Goal: Task Accomplishment & Management: Complete application form

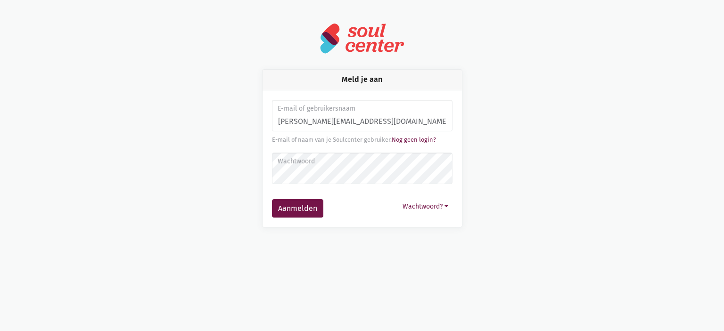
type input "monique.adamczijk@zorgbedrijf.be"
click at [272, 199] on button "Aanmelden" at bounding box center [297, 208] width 51 height 19
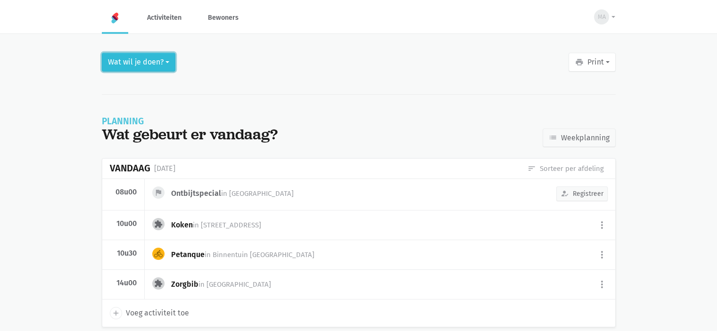
click at [157, 60] on button "Wat wil je doen?" at bounding box center [139, 62] width 74 height 19
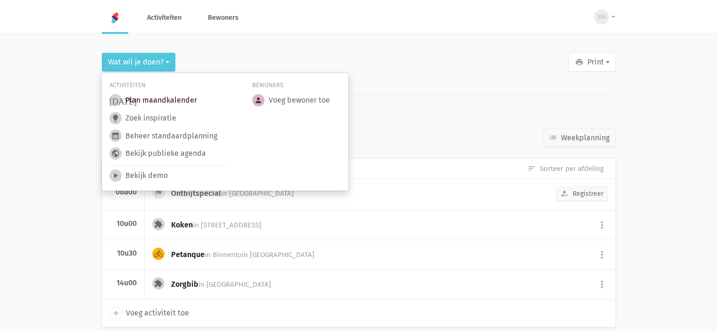
click at [165, 102] on link "[DATE] Plan maandkalender" at bounding box center [153, 100] width 88 height 12
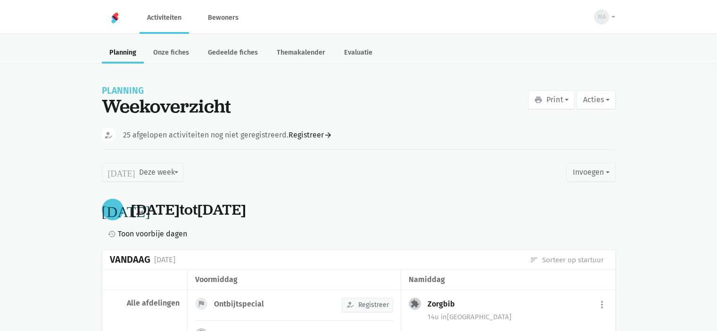
scroll to position [47, 0]
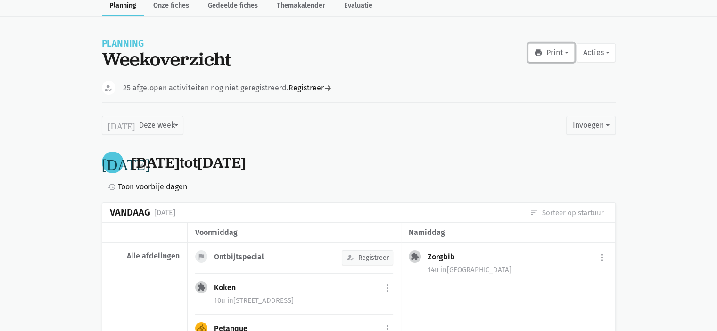
click at [559, 49] on button "print Print" at bounding box center [551, 52] width 47 height 19
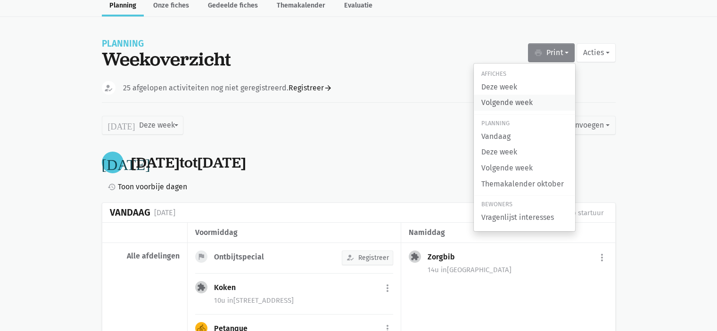
click at [535, 98] on link "Volgende week" at bounding box center [524, 103] width 101 height 16
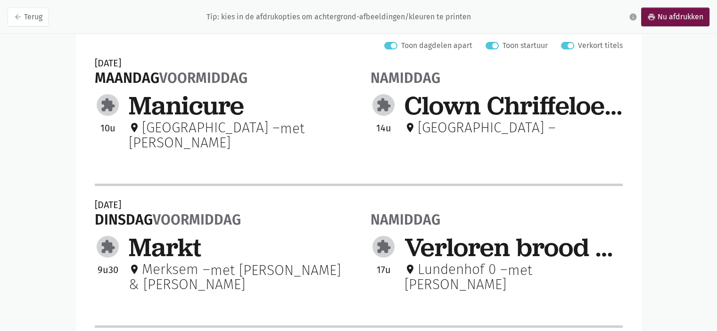
scroll to position [141, 0]
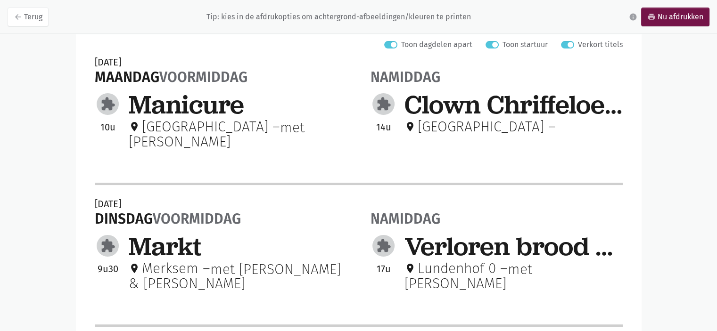
click at [578, 41] on label "Verkort titels" at bounding box center [600, 45] width 45 height 12
click at [568, 41] on input "Verkort titels" at bounding box center [565, 44] width 8 height 10
checkbox input "false"
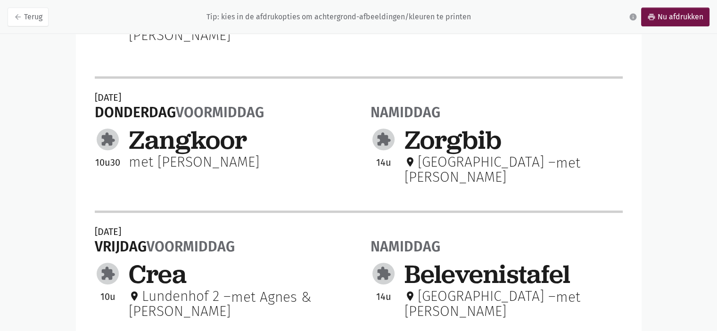
scroll to position [570, 0]
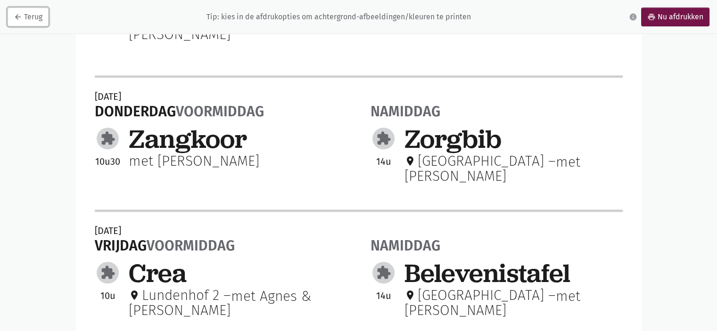
click at [26, 18] on link "arrow_back Terug" at bounding box center [28, 17] width 41 height 19
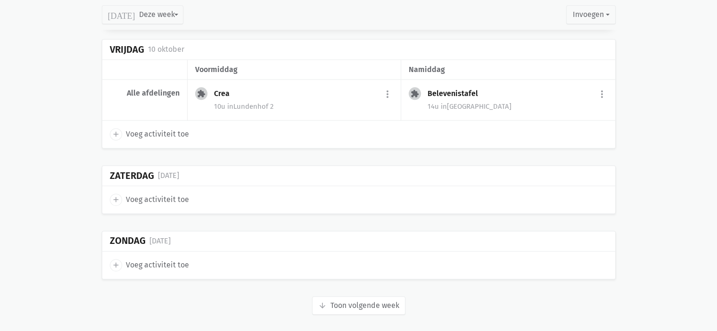
scroll to position [1226, 0]
click at [364, 303] on button "arrow_downward Week wordt geladen Toon volgende week" at bounding box center [358, 305] width 93 height 19
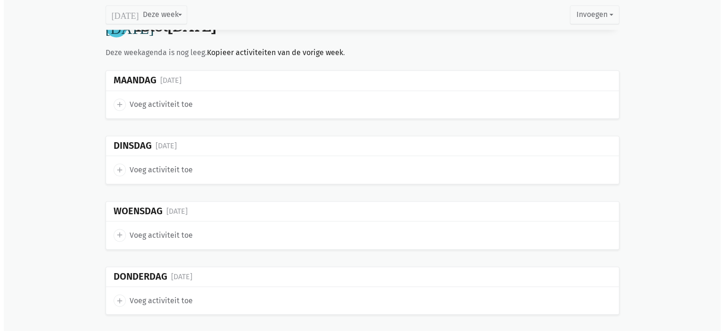
scroll to position [1509, 0]
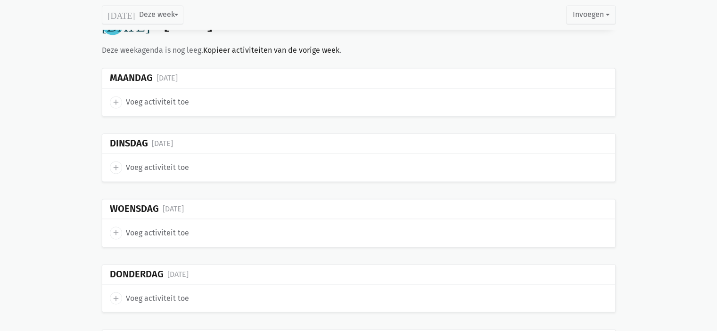
click at [117, 294] on icon "add" at bounding box center [116, 298] width 8 height 8
select select "14:00"
select select "15:00"
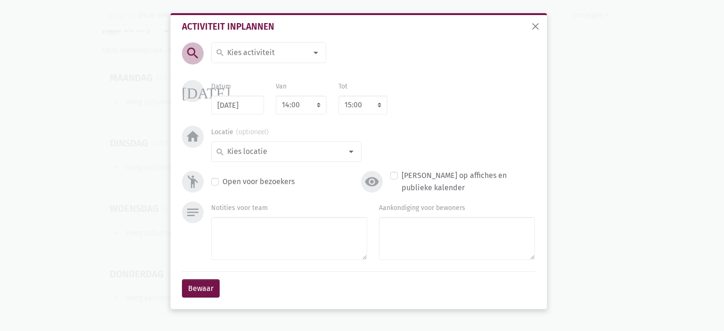
click at [275, 49] on input at bounding box center [267, 53] width 82 height 12
type input "Riksja"
click at [263, 69] on span "Riksja" at bounding box center [268, 72] width 107 height 12
click at [303, 118] on div "[DATE] Datum [DATE] Van 7:00 7:15 7:30 7:45 8:00 8:15 8:30 8:45 9:00 9:15 9:30 …" at bounding box center [359, 103] width 358 height 46
click at [297, 104] on select "7:00 7:15 7:30 7:45 8:00 8:15 8:30 8:45 9:00 9:15 9:30 9:45 10:00 10:15 10:30 1…" at bounding box center [301, 105] width 51 height 19
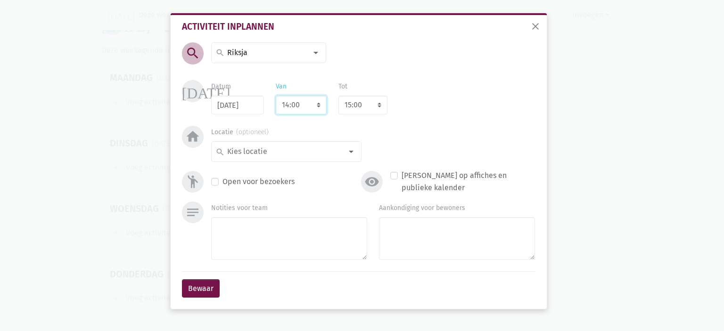
select select "13:30"
click at [276, 96] on select "7:00 7:15 7:30 7:45 8:00 8:15 8:30 8:45 9:00 9:15 9:30 9:45 10:00 10:15 10:30 1…" at bounding box center [301, 105] width 51 height 19
select select "14:30"
click at [260, 148] on input at bounding box center [284, 152] width 116 height 12
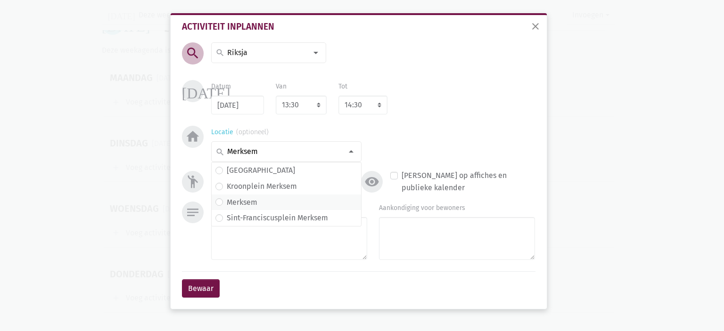
type input "Merksem"
click at [258, 203] on span "Merksem" at bounding box center [286, 203] width 142 height 12
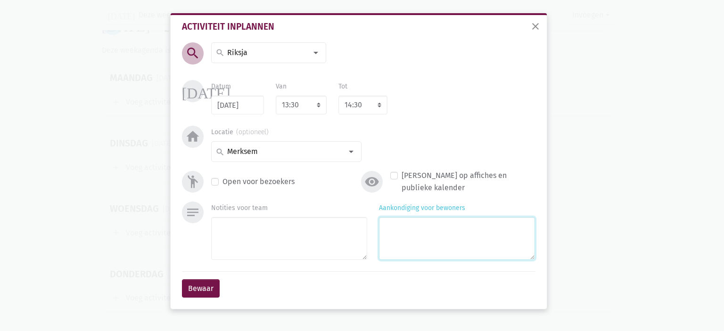
click at [396, 248] on textarea "Aankondiging voor bewoners" at bounding box center [457, 238] width 156 height 43
type textarea "met vrijwilliger Tine"
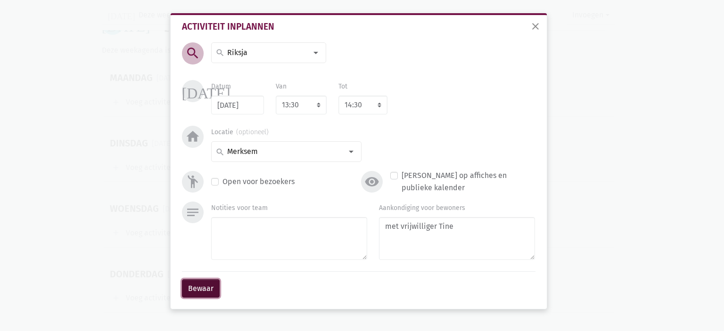
click at [197, 285] on button "Bewaar" at bounding box center [201, 288] width 38 height 19
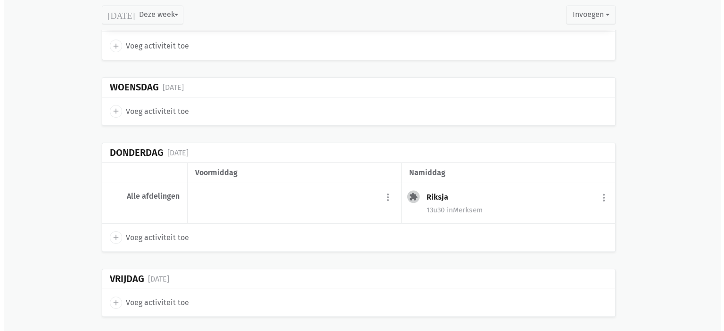
scroll to position [1632, 0]
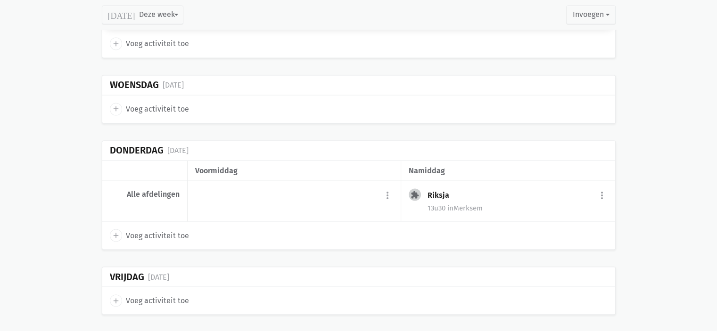
click at [113, 231] on icon "add" at bounding box center [116, 235] width 8 height 8
select select "14:00"
select select "15:00"
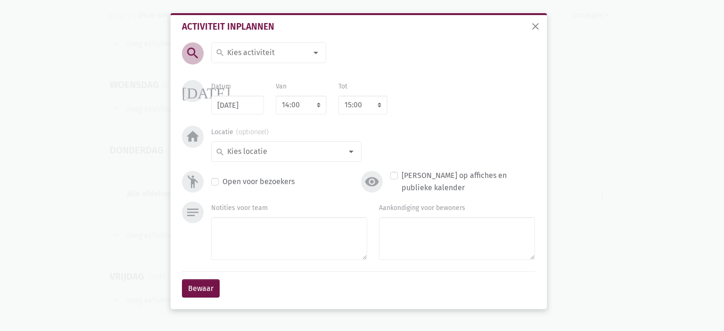
click at [253, 54] on input at bounding box center [267, 53] width 82 height 12
type input "Zorgb"
click at [238, 75] on label "Zorgbib" at bounding box center [240, 72] width 26 height 12
click at [297, 155] on input at bounding box center [284, 152] width 116 height 12
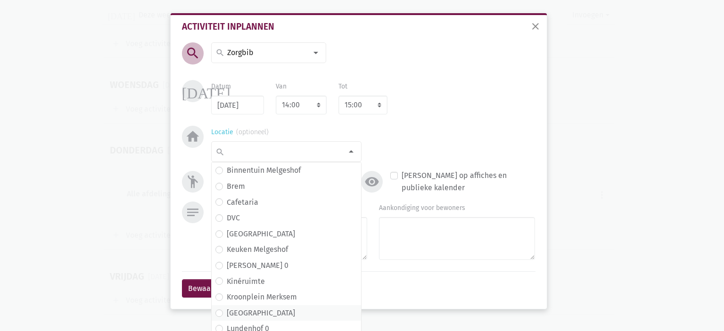
click at [273, 314] on span "[GEOGRAPHIC_DATA]" at bounding box center [286, 313] width 142 height 12
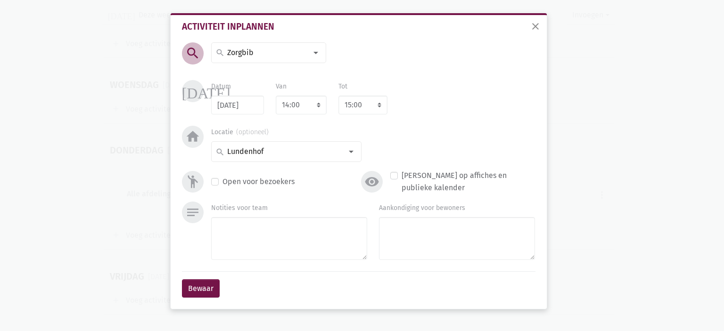
drag, startPoint x: 410, startPoint y: 269, endPoint x: 410, endPoint y: 250, distance: 18.4
click at [410, 268] on div "notes Notities voor team Aankondiging voor bewoners" at bounding box center [359, 237] width 358 height 70
click at [410, 249] on textarea "Aankondiging voor bewoners" at bounding box center [457, 238] width 156 height 43
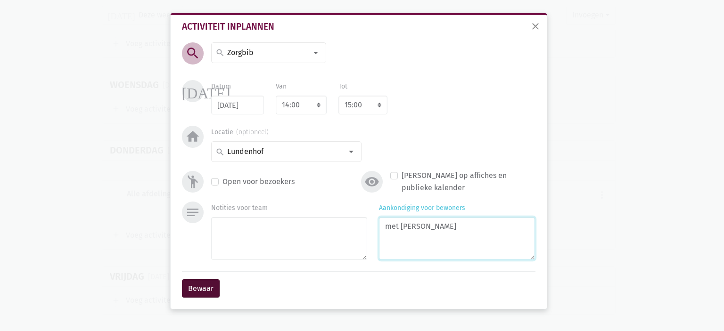
type textarea "met [PERSON_NAME]"
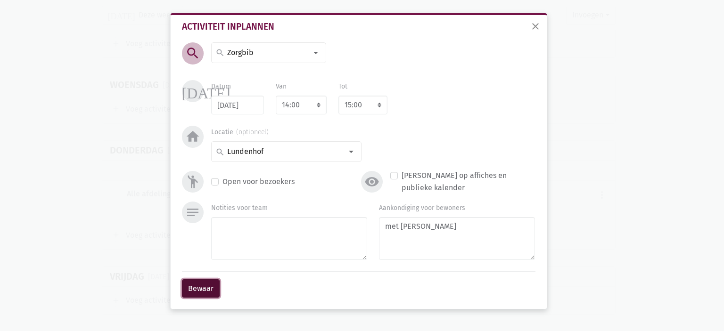
click at [199, 285] on button "Bewaar" at bounding box center [201, 288] width 38 height 19
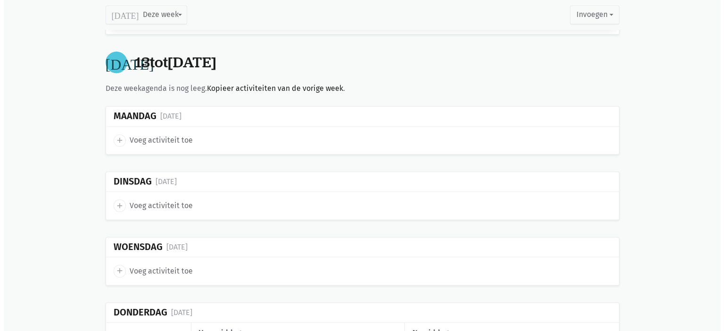
scroll to position [1465, 0]
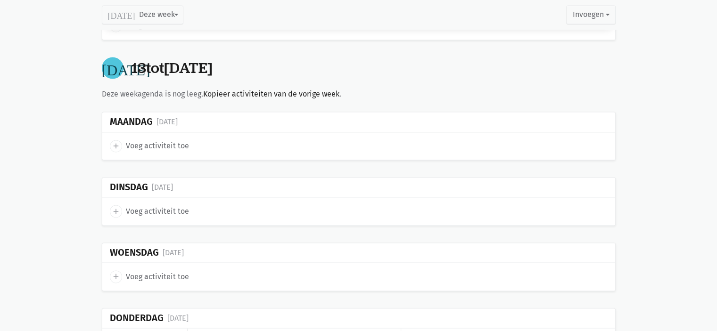
click at [115, 142] on icon "add" at bounding box center [116, 146] width 8 height 8
select select "14:00"
select select "15:00"
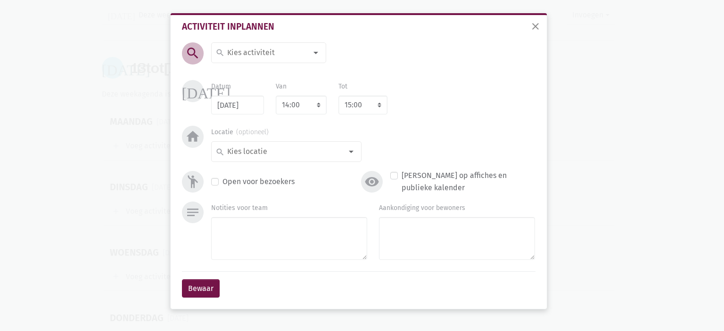
click at [244, 59] on div "search" at bounding box center [268, 52] width 115 height 21
type input "Man"
click at [249, 66] on label "Manicure" at bounding box center [243, 72] width 32 height 12
click at [292, 109] on select "7:00 7:15 7:30 7:45 8:00 8:15 8:30 8:45 9:00 9:15 9:30 9:45 10:00 10:15 10:30 1…" at bounding box center [301, 105] width 51 height 19
select select "10:00"
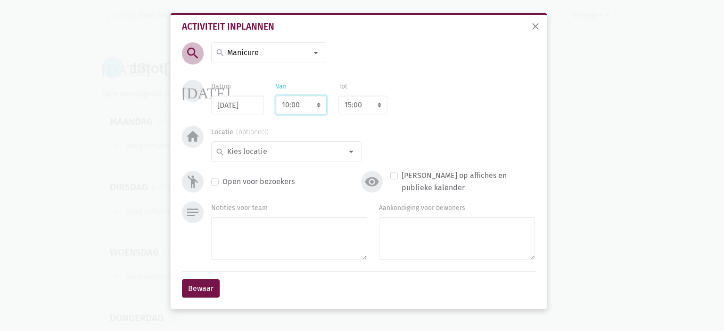
click at [276, 96] on select "7:00 7:15 7:30 7:45 8:00 8:15 8:30 8:45 9:00 9:15 9:30 9:45 10:00 10:15 10:30 1…" at bounding box center [301, 105] width 51 height 19
select select "11:00"
click at [279, 146] on input at bounding box center [284, 152] width 116 height 12
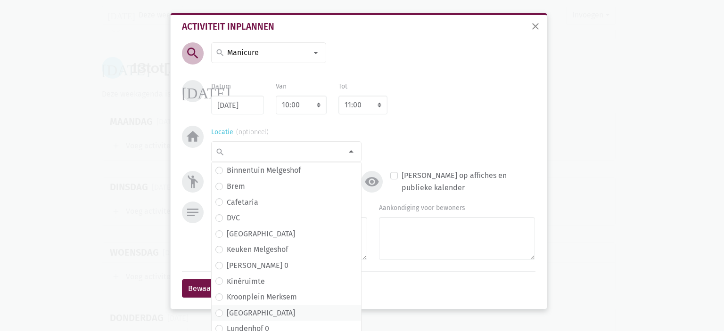
click at [270, 312] on span "[GEOGRAPHIC_DATA]" at bounding box center [286, 313] width 142 height 12
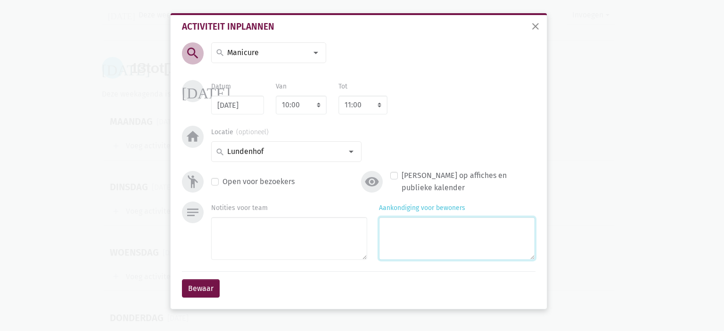
click at [464, 239] on textarea "Aankondiging voor bewoners" at bounding box center [457, 238] width 156 height 43
type textarea "met [PERSON_NAME]"
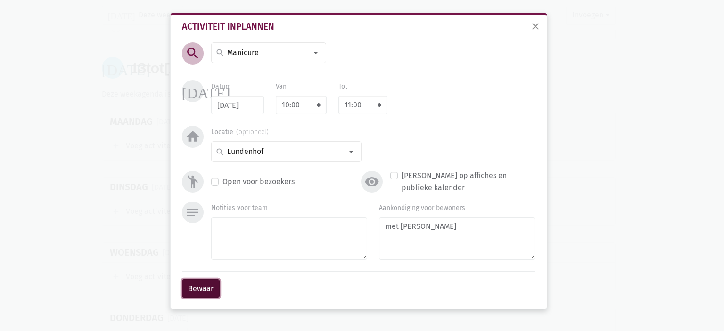
click at [199, 292] on button "Bewaar" at bounding box center [201, 288] width 38 height 19
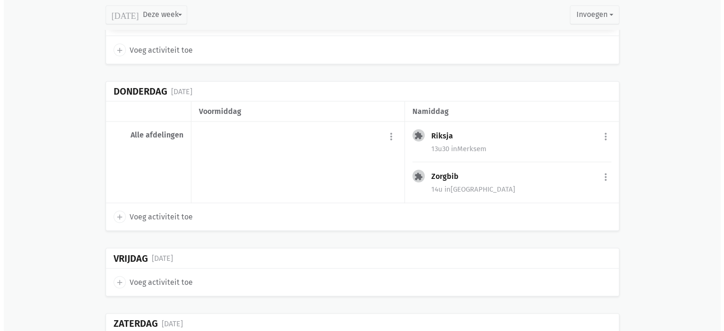
scroll to position [1861, 0]
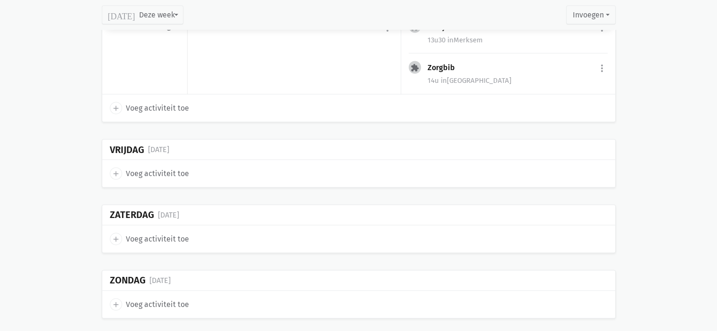
click at [113, 170] on icon "add" at bounding box center [116, 174] width 8 height 8
select select "14:00"
select select "15:00"
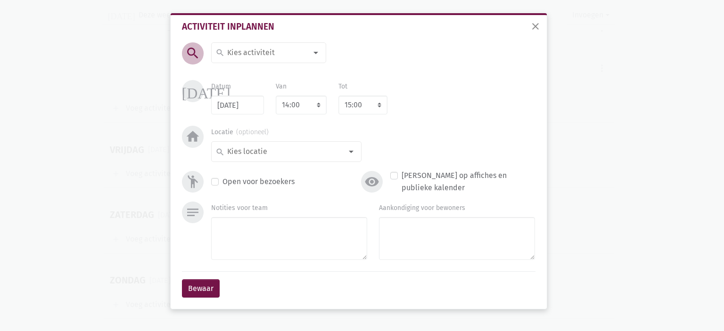
click at [248, 52] on input at bounding box center [267, 53] width 82 height 12
type input "Crea"
click at [255, 72] on span "Crea" at bounding box center [268, 72] width 107 height 12
click at [312, 108] on select "7:00 7:15 7:30 7:45 8:00 8:15 8:30 8:45 9:00 9:15 9:30 9:45 10:00 10:15 10:30 1…" at bounding box center [301, 105] width 51 height 19
select select "10:00"
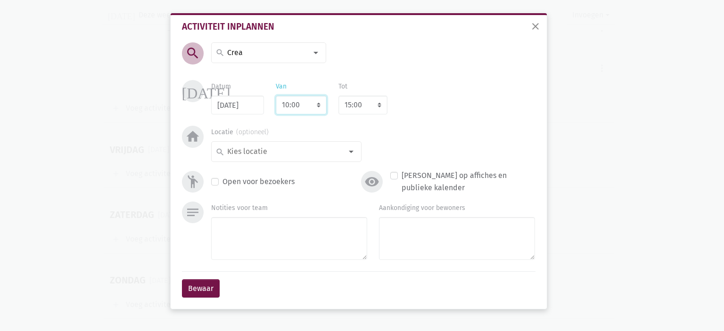
click at [276, 96] on select "7:00 7:15 7:30 7:45 8:00 8:15 8:30 8:45 9:00 9:15 9:30 9:45 10:00 10:15 10:30 1…" at bounding box center [301, 105] width 51 height 19
select select "11:00"
click at [283, 157] on input at bounding box center [284, 152] width 116 height 12
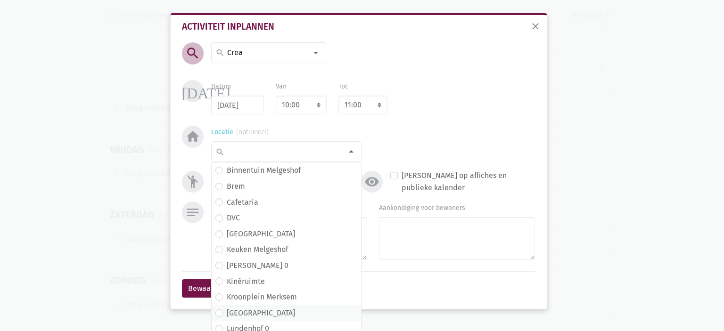
click at [266, 309] on span "[GEOGRAPHIC_DATA]" at bounding box center [286, 313] width 142 height 12
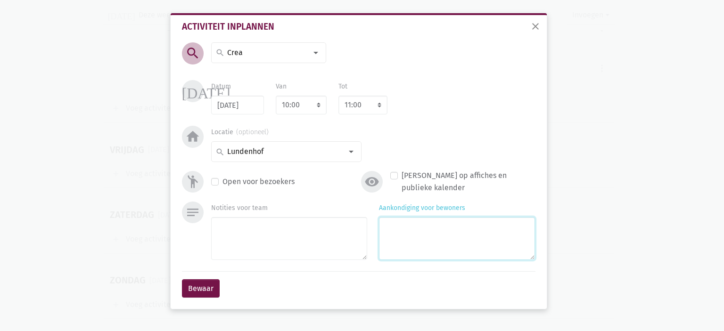
click at [412, 249] on textarea "Aankondiging voor bewoners" at bounding box center [457, 238] width 156 height 43
click at [256, 156] on input at bounding box center [284, 152] width 116 height 12
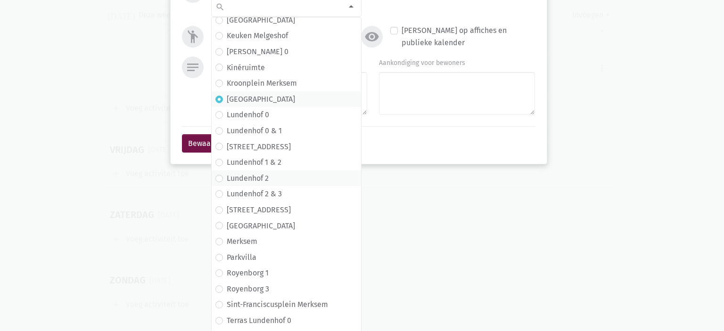
scroll to position [141, 0]
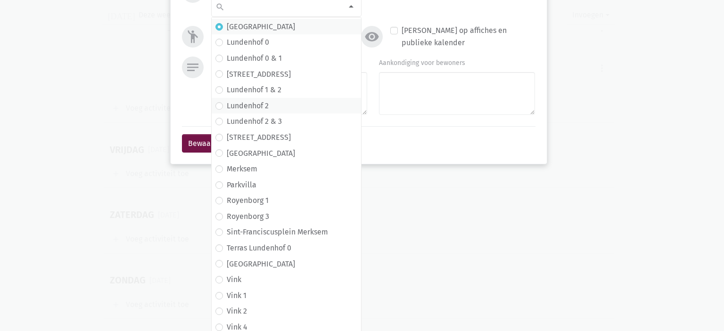
click at [260, 107] on label "Lundenhof 2" at bounding box center [248, 106] width 42 height 12
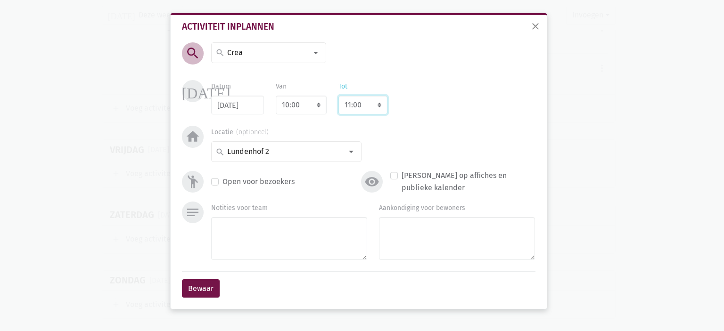
click at [373, 97] on select "8:00 8:15 8:30 8:45 9:00 9:15 9:30 9:45 10:00 10:15 10:30 10:45 11:00 11:15 11:…" at bounding box center [362, 105] width 49 height 19
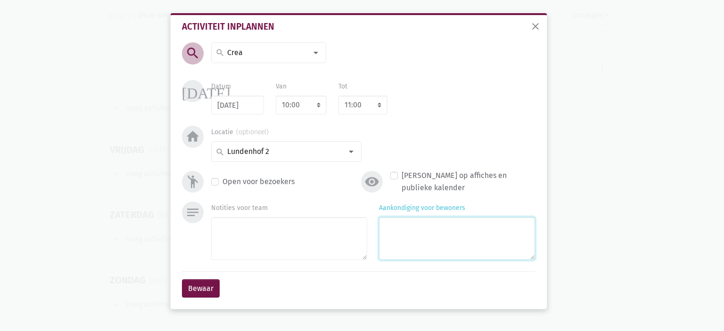
click at [428, 232] on textarea "Aankondiging voor bewoners" at bounding box center [457, 238] width 156 height 43
type textarea "met Agnes & [PERSON_NAME]"
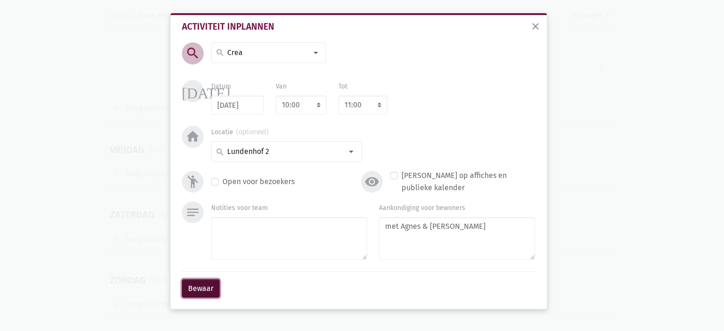
click at [200, 286] on button "Bewaar" at bounding box center [201, 288] width 38 height 19
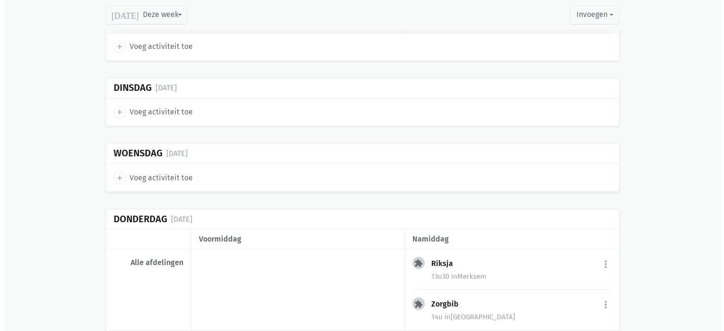
scroll to position [1624, 0]
click at [116, 109] on icon "add" at bounding box center [116, 113] width 8 height 8
select select "14:00"
select select "15:00"
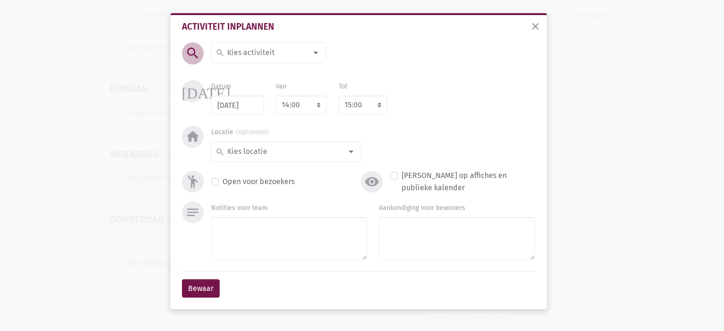
click at [262, 54] on input at bounding box center [267, 53] width 82 height 12
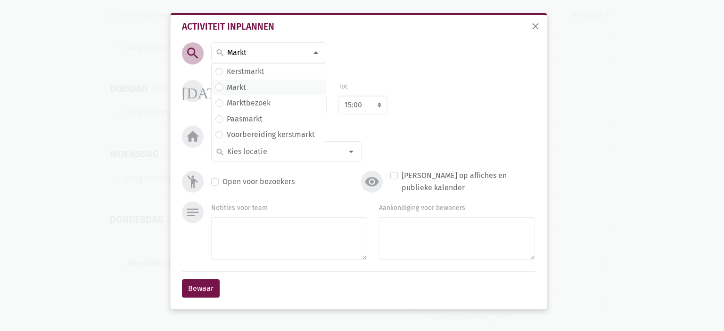
type input "Markt"
click at [271, 80] on span "Markt" at bounding box center [269, 88] width 114 height 16
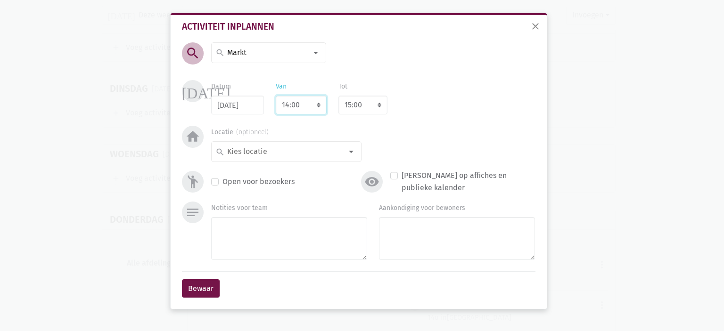
click at [305, 111] on select "7:00 7:15 7:30 7:45 8:00 8:15 8:30 8:45 9:00 9:15 9:30 9:45 10:00 10:15 10:30 1…" at bounding box center [301, 105] width 51 height 19
select select "9:30"
click at [276, 96] on select "7:00 7:15 7:30 7:45 8:00 8:15 8:30 8:45 9:00 9:15 9:30 9:45 10:00 10:15 10:30 1…" at bounding box center [301, 105] width 51 height 19
select select "10:30"
click at [274, 153] on input at bounding box center [284, 152] width 116 height 12
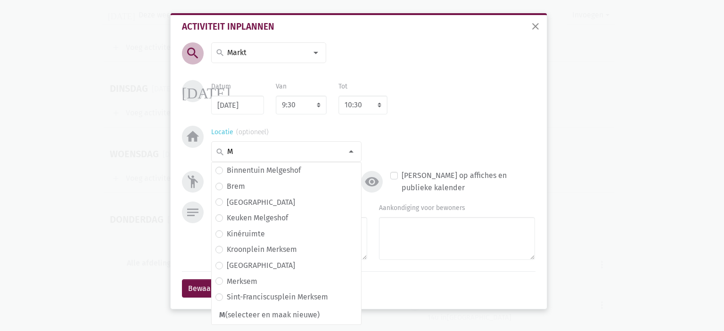
scroll to position [0, 0]
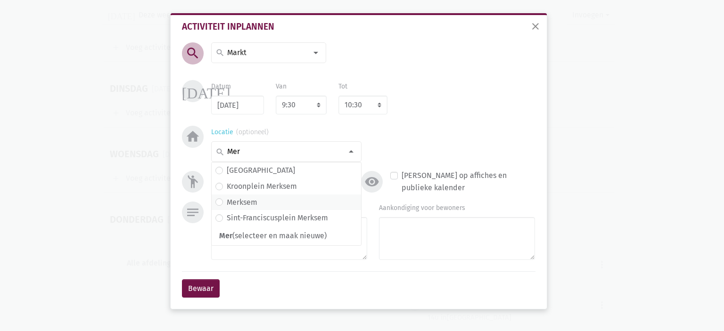
type input "Mer"
click at [267, 198] on span "Merksem" at bounding box center [286, 203] width 142 height 12
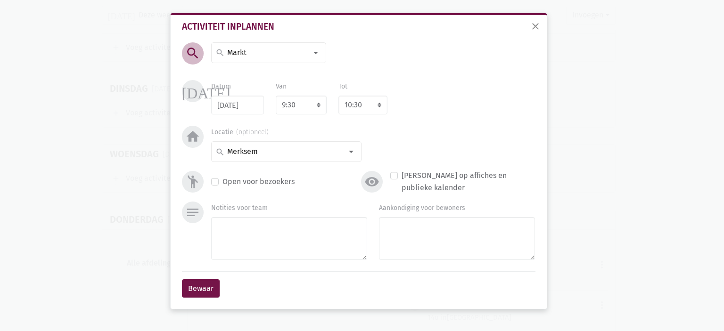
click at [420, 261] on div "Aankondiging voor bewoners" at bounding box center [457, 233] width 168 height 62
click at [417, 259] on textarea "Aankondiging voor bewoners" at bounding box center [457, 238] width 156 height 43
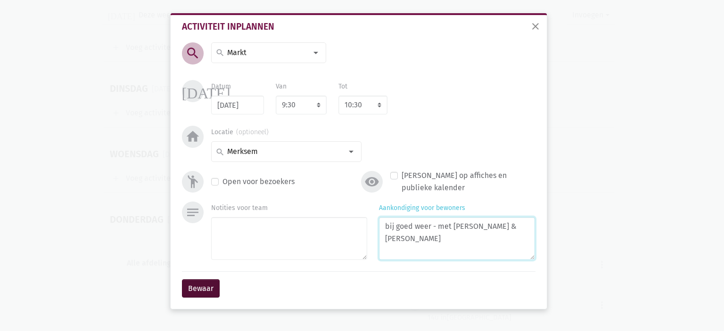
type textarea "bij goed weer - met [PERSON_NAME] & [PERSON_NAME]"
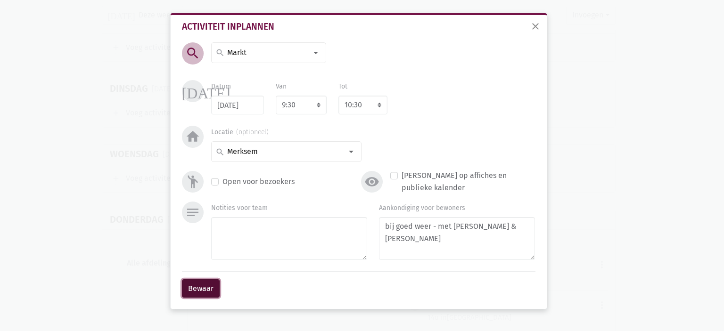
click at [202, 289] on button "Bewaar" at bounding box center [201, 288] width 38 height 19
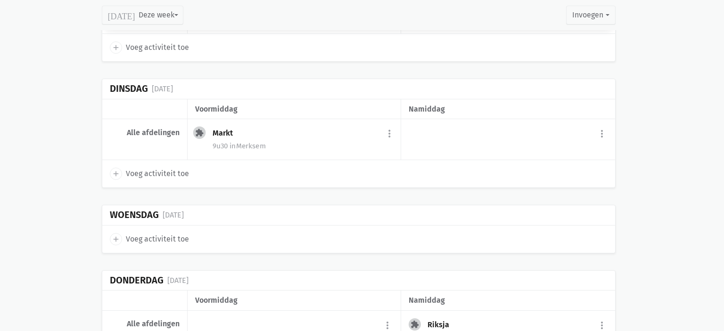
scroll to position [1563, 0]
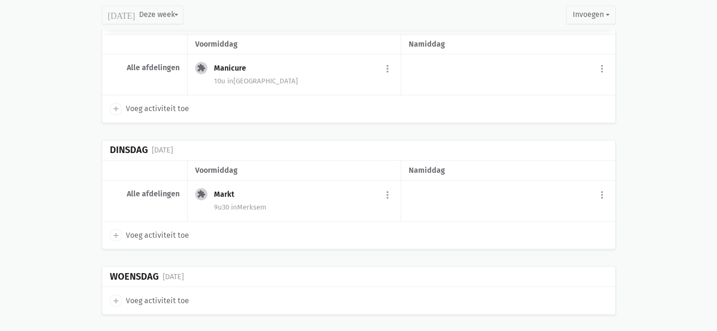
click at [380, 188] on div "Markt more_vert edit Bewerk group Beheer deelnemers print Print deelnemerslijst…" at bounding box center [303, 195] width 179 height 15
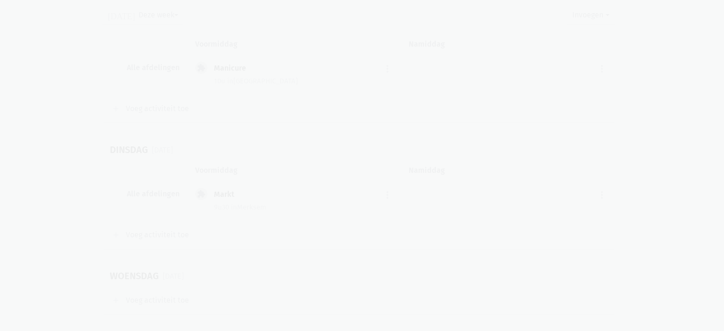
click at [0, 0] on div "close Markt Activiteit-info edit Bewerk info more_vert [PERSON_NAME] fiche [DAT…" at bounding box center [0, 0] width 0 height 0
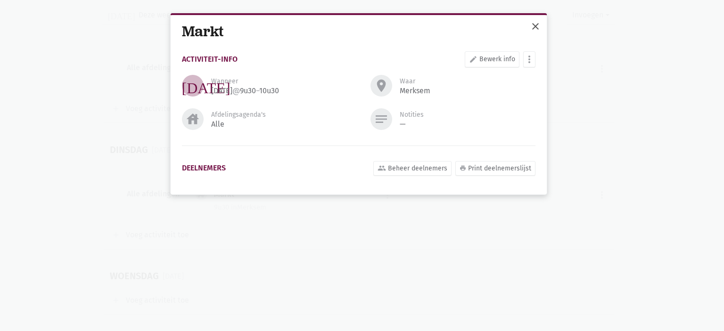
click at [537, 25] on span "close" at bounding box center [535, 26] width 11 height 11
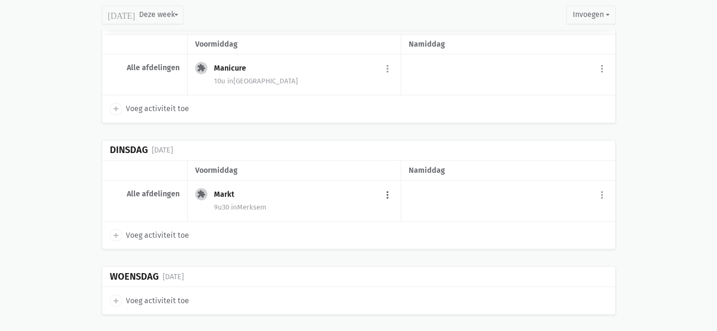
click at [385, 190] on button "more_vert" at bounding box center [387, 195] width 11 height 18
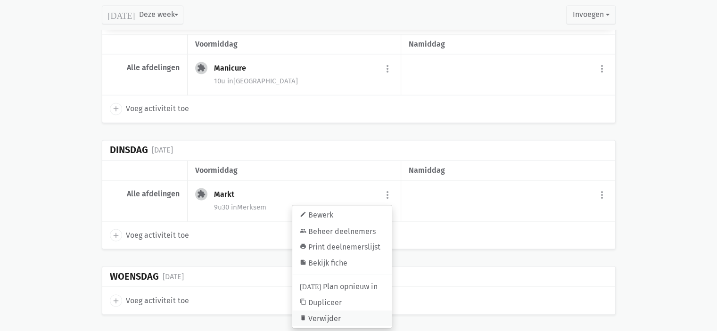
click at [328, 312] on link "delete Verwijder" at bounding box center [341, 319] width 99 height 16
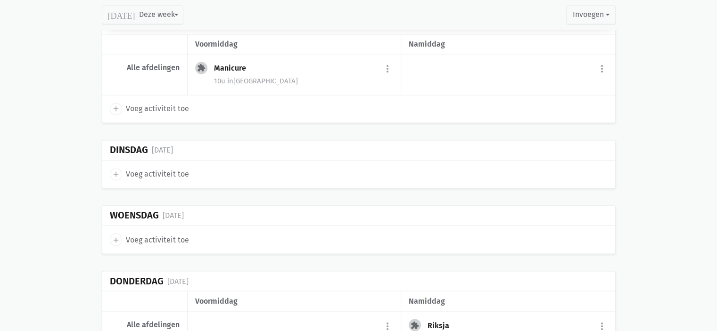
click at [115, 170] on icon "add" at bounding box center [116, 174] width 8 height 8
select select "14:00"
select select "15:00"
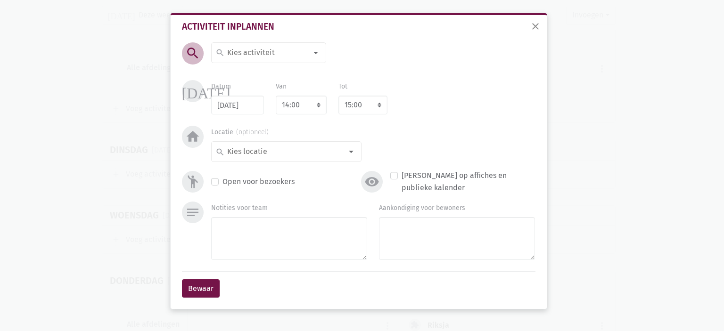
click at [270, 54] on input at bounding box center [267, 53] width 82 height 12
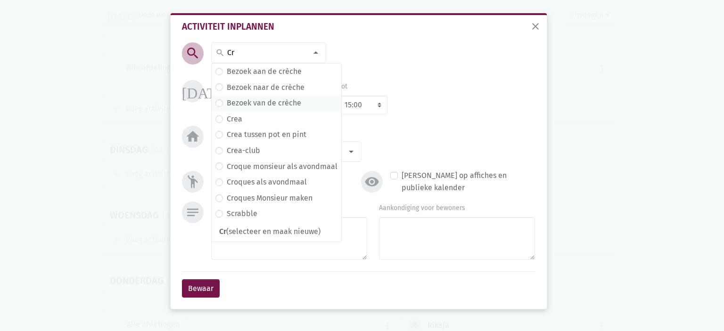
type input "Cr"
click at [270, 107] on label "Bezoek van de crèche" at bounding box center [264, 103] width 74 height 12
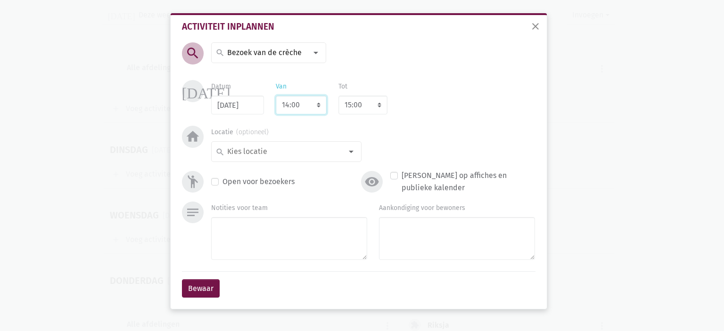
click at [303, 106] on select "7:00 7:15 7:30 7:45 8:00 8:15 8:30 8:45 9:00 9:15 9:30 9:45 10:00 10:15 10:30 1…" at bounding box center [301, 105] width 51 height 19
select select "10:00"
click at [276, 96] on select "7:00 7:15 7:30 7:45 8:00 8:15 8:30 8:45 9:00 9:15 9:30 9:45 10:00 10:15 10:30 1…" at bounding box center [301, 105] width 51 height 19
select select "11:00"
click at [294, 158] on div "search" at bounding box center [286, 151] width 150 height 21
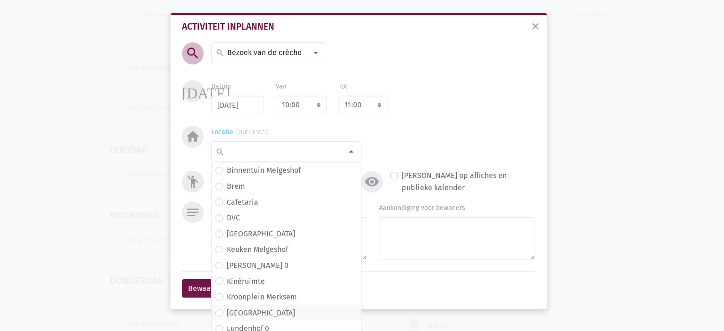
click at [255, 309] on label "[GEOGRAPHIC_DATA]" at bounding box center [261, 313] width 68 height 12
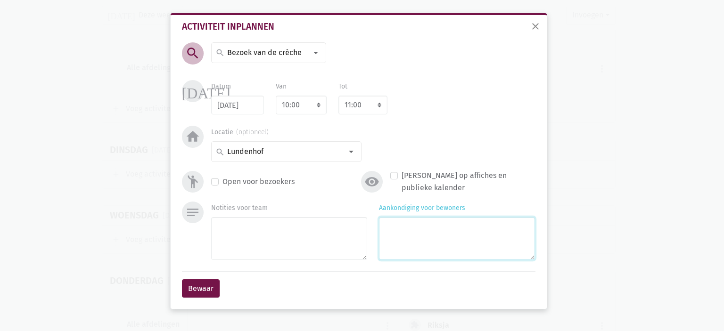
click at [422, 250] on textarea "Aankondiging voor bewoners" at bounding box center [457, 238] width 156 height 43
type textarea "met [PERSON_NAME] & [PERSON_NAME]"
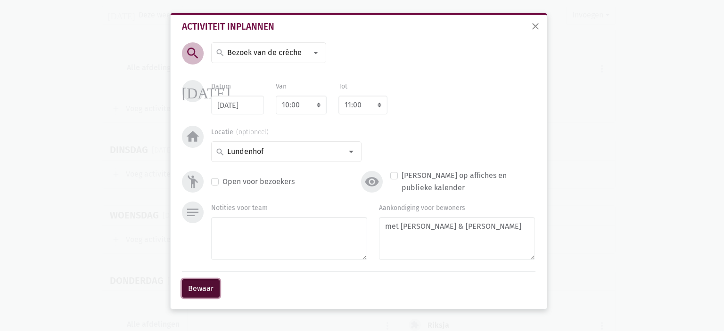
click at [199, 286] on button "Bewaar" at bounding box center [201, 288] width 38 height 19
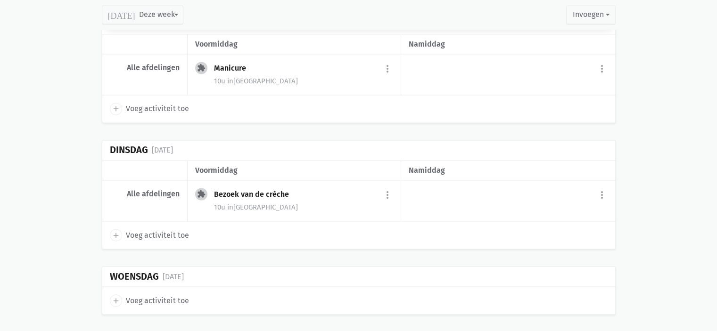
click at [115, 296] on icon "add" at bounding box center [116, 300] width 8 height 8
select select "14:00"
select select "15:00"
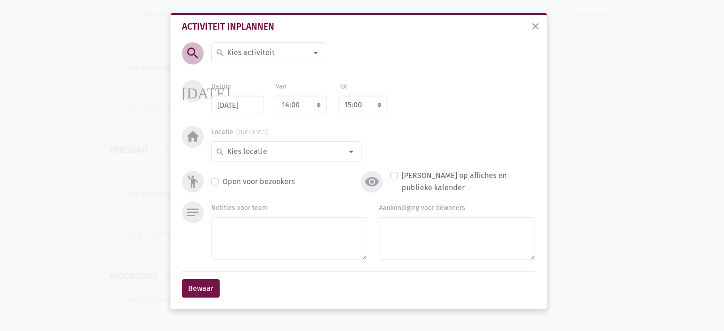
click at [260, 55] on input at bounding box center [267, 53] width 82 height 12
type input "Groepstu"
click at [246, 70] on label "Groepsturnen" at bounding box center [250, 72] width 47 height 12
click at [313, 103] on select "7:00 7:15 7:30 7:45 8:00 8:15 8:30 8:45 9:00 9:15 9:30 9:45 10:00 10:15 10:30 1…" at bounding box center [301, 105] width 51 height 19
select select "10:30"
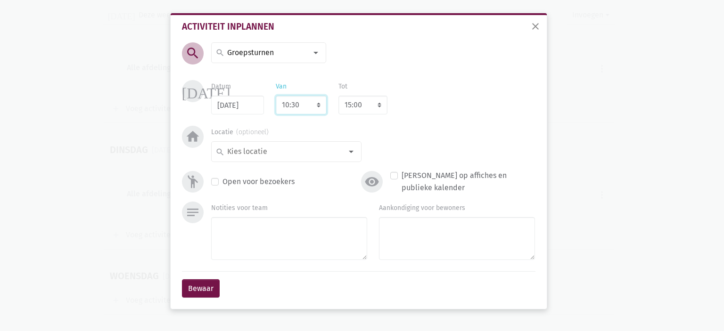
click at [276, 96] on select "7:00 7:15 7:30 7:45 8:00 8:15 8:30 8:45 9:00 9:15 9:30 9:45 10:00 10:15 10:30 1…" at bounding box center [301, 105] width 51 height 19
select select "11:30"
click at [322, 146] on input at bounding box center [284, 152] width 116 height 12
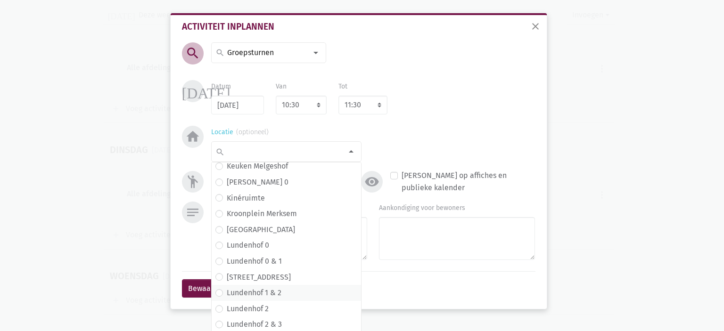
scroll to position [94, 0]
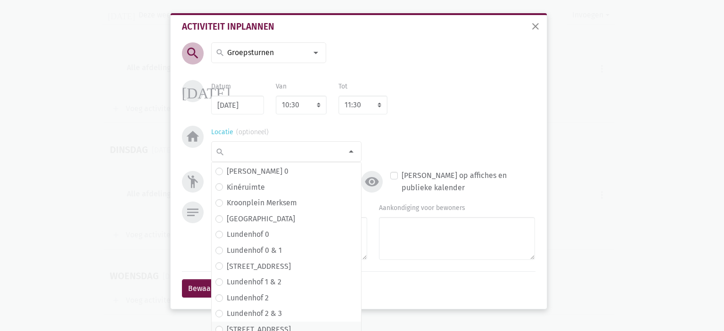
click at [267, 324] on span "[STREET_ADDRESS]" at bounding box center [286, 330] width 142 height 12
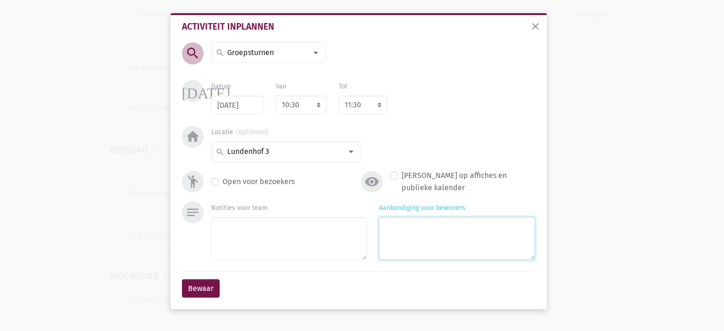
click at [430, 235] on textarea "Aankondiging voor bewoners" at bounding box center [457, 238] width 156 height 43
type textarea "met [PERSON_NAME] & [PERSON_NAME]"
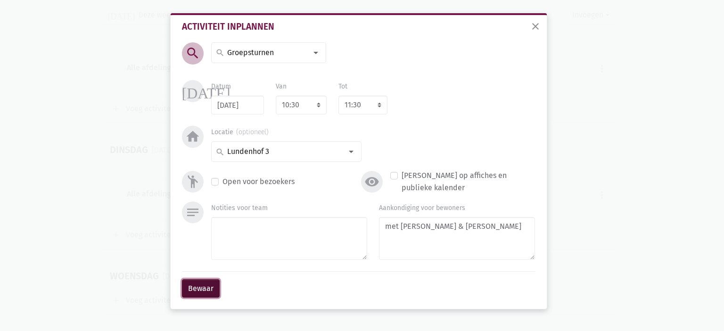
click at [203, 293] on button "Bewaar" at bounding box center [201, 288] width 38 height 19
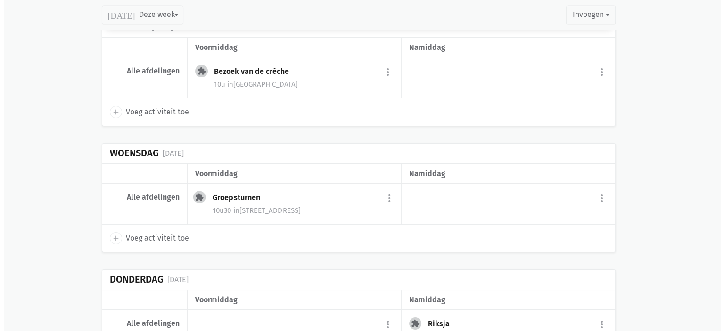
scroll to position [1689, 0]
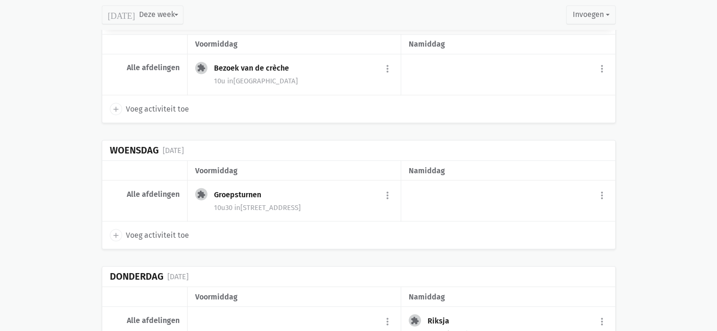
click at [115, 231] on icon "add" at bounding box center [116, 235] width 8 height 8
select select "14:00"
select select "15:00"
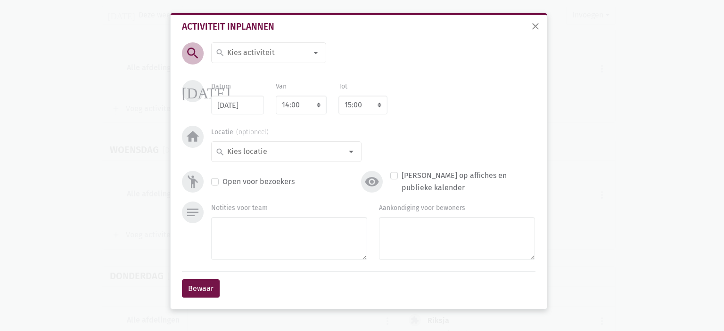
click at [247, 60] on div "search" at bounding box center [268, 52] width 115 height 21
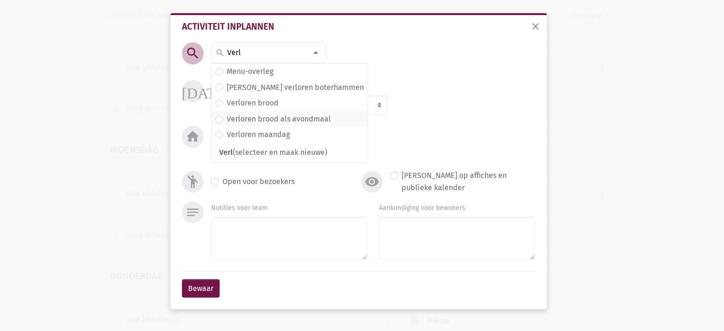
type input "Verl"
click at [285, 115] on label "Verloren brood als avondmaal" at bounding box center [279, 119] width 104 height 12
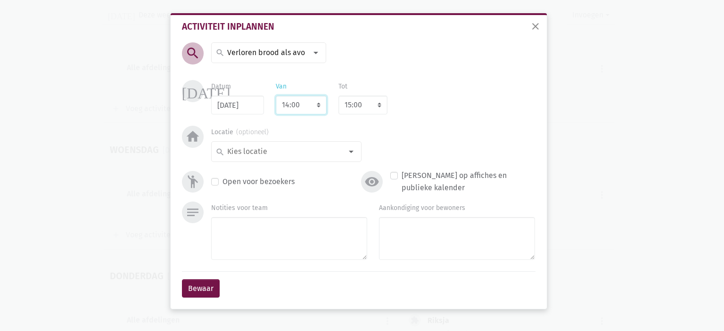
click at [290, 110] on select "7:00 7:15 7:30 7:45 8:00 8:15 8:30 8:45 9:00 9:15 9:30 9:45 10:00 10:15 10:30 1…" at bounding box center [301, 105] width 51 height 19
select select "17:00"
click at [276, 96] on select "7:00 7:15 7:30 7:45 8:00 8:15 8:30 8:45 9:00 9:15 9:30 9:45 10:00 10:15 10:30 1…" at bounding box center [301, 105] width 51 height 19
select select "18:00"
click at [283, 150] on input at bounding box center [284, 152] width 116 height 12
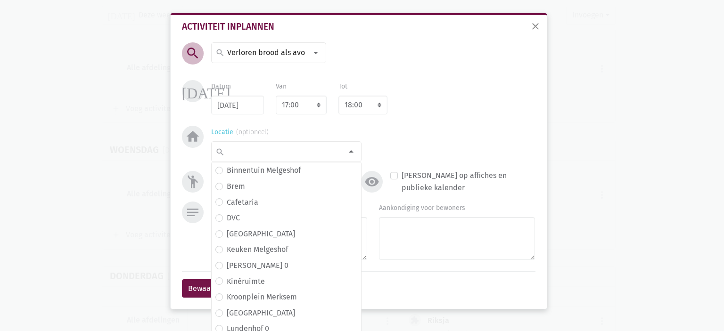
click at [283, 150] on input at bounding box center [284, 152] width 116 height 12
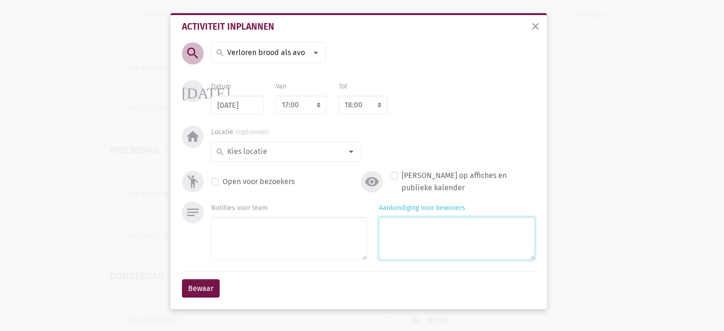
click at [421, 238] on textarea "Aankondiging voor bewoners" at bounding box center [457, 238] width 156 height 43
type textarea "met [PERSON_NAME]"
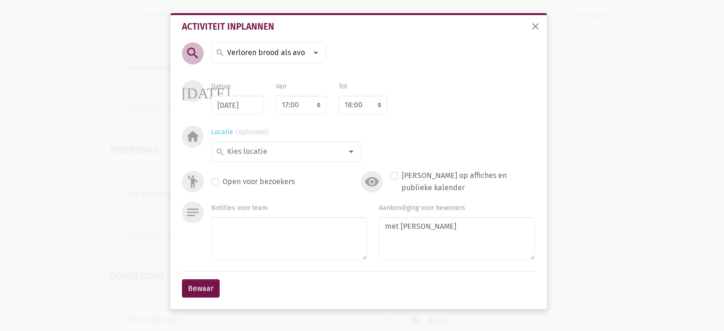
click at [301, 147] on input at bounding box center [284, 152] width 116 height 12
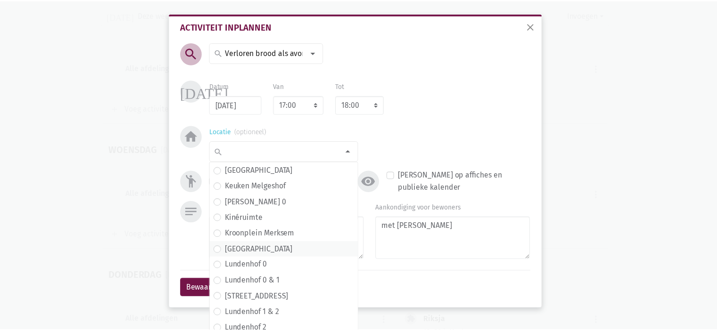
scroll to position [144, 0]
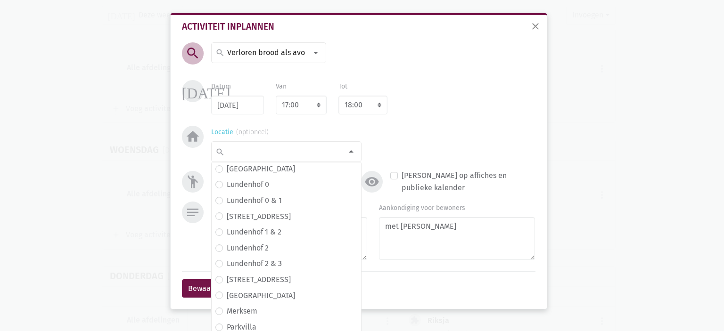
drag, startPoint x: 266, startPoint y: 282, endPoint x: 262, endPoint y: 279, distance: 5.8
click at [266, 281] on span "[STREET_ADDRESS]" at bounding box center [286, 280] width 142 height 12
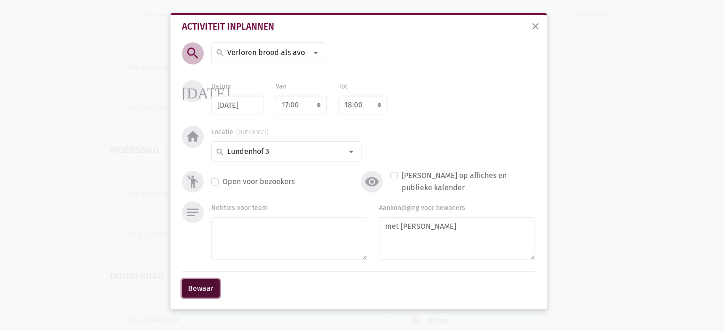
click at [195, 284] on button "Bewaar" at bounding box center [201, 288] width 38 height 19
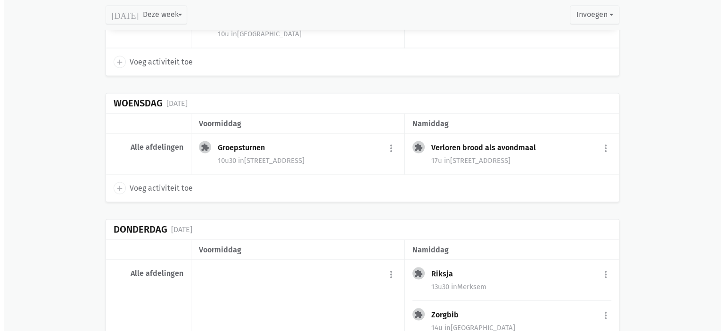
scroll to position [1783, 0]
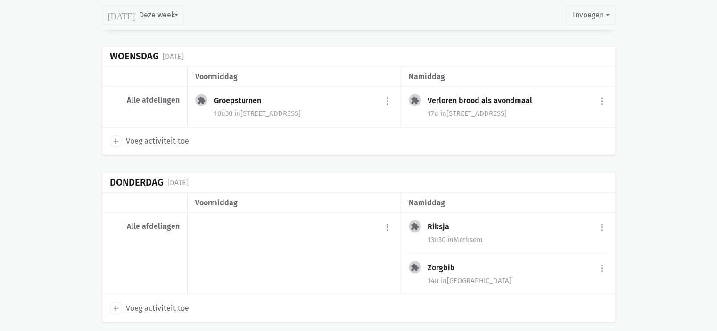
click at [115, 304] on icon "add" at bounding box center [116, 308] width 8 height 8
select select "14:00"
select select "15:00"
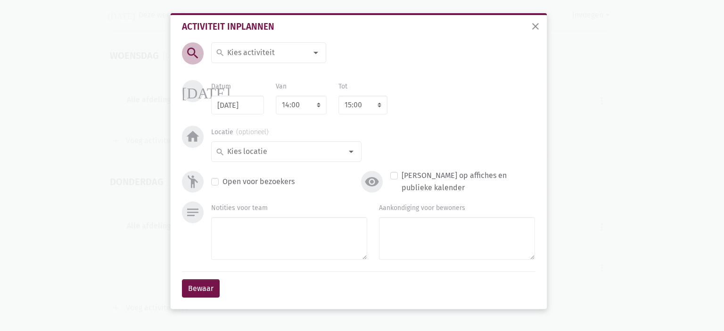
click at [246, 60] on div "search" at bounding box center [268, 52] width 115 height 21
type input "Koken"
click at [236, 70] on label "Koken" at bounding box center [237, 72] width 21 height 12
click at [287, 106] on select "7:00 7:15 7:30 7:45 8:00 8:15 8:30 8:45 9:00 9:15 9:30 9:45 10:00 10:15 10:30 1…" at bounding box center [301, 105] width 51 height 19
select select "10:00"
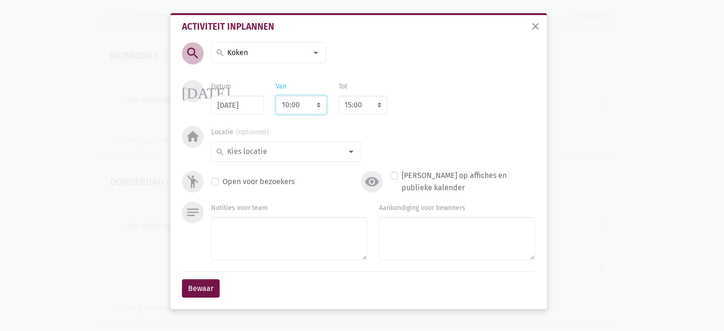
click at [276, 96] on select "7:00 7:15 7:30 7:45 8:00 8:15 8:30 8:45 9:00 9:15 9:30 9:45 10:00 10:15 10:30 1…" at bounding box center [301, 105] width 51 height 19
select select "11:00"
click at [293, 148] on input at bounding box center [284, 152] width 116 height 12
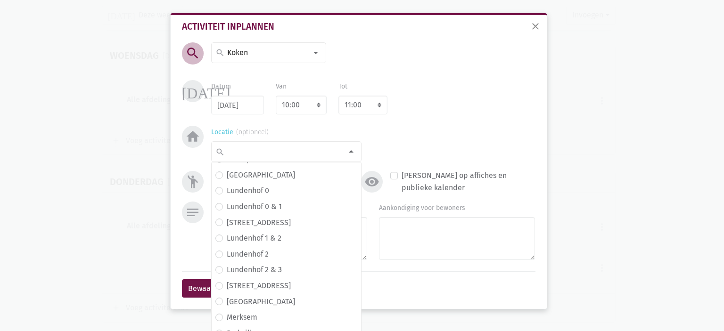
scroll to position [144, 0]
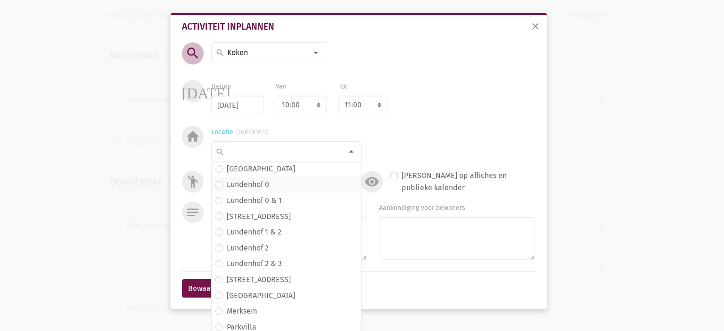
click at [263, 186] on label "Lundenhof 0" at bounding box center [248, 185] width 42 height 12
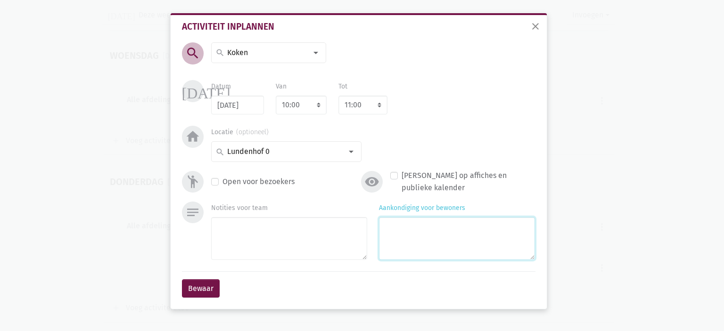
click at [447, 246] on textarea "Aankondiging voor bewoners" at bounding box center [457, 238] width 156 height 43
type textarea "met [PERSON_NAME]"
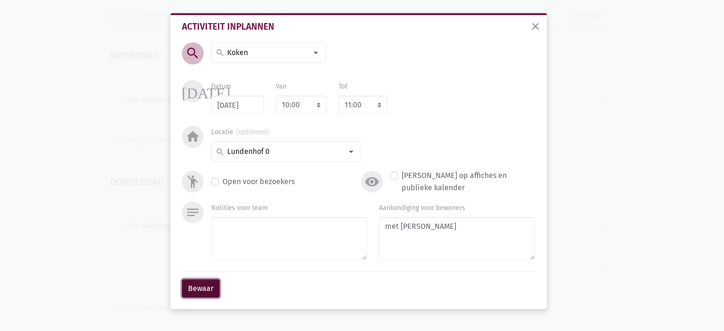
click at [189, 286] on button "Bewaar" at bounding box center [201, 288] width 38 height 19
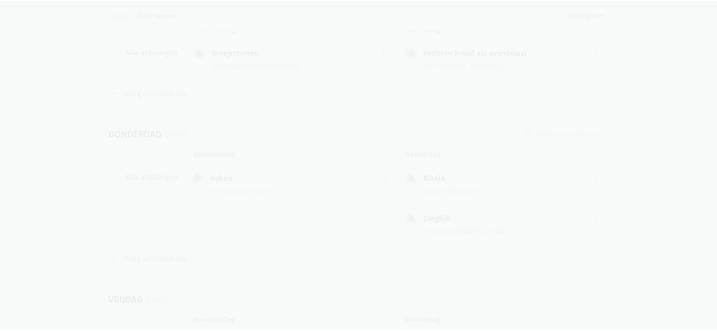
scroll to position [1813, 0]
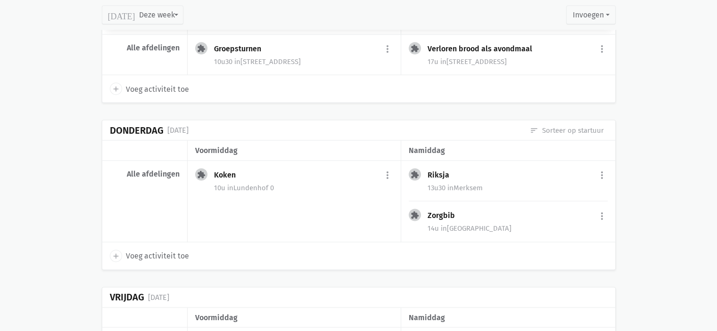
click at [115, 252] on icon "add" at bounding box center [116, 256] width 8 height 8
select select "14:00"
select select "15:00"
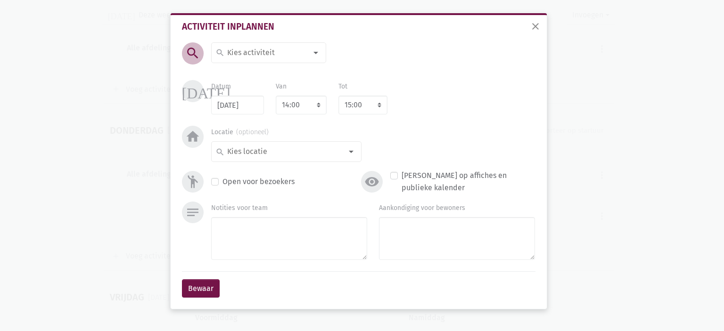
click at [264, 50] on input at bounding box center [267, 53] width 82 height 12
type input "Petanque"
click at [255, 74] on label "Petanque" at bounding box center [243, 72] width 33 height 12
click at [302, 106] on select "7:00 7:15 7:30 7:45 8:00 8:15 8:30 8:45 9:00 9:15 9:30 9:45 10:00 10:15 10:30 1…" at bounding box center [301, 105] width 51 height 19
select select "10:30"
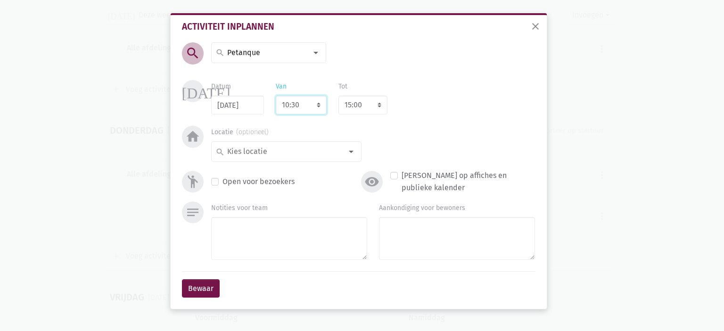
click at [276, 96] on select "7:00 7:15 7:30 7:45 8:00 8:15 8:30 8:45 9:00 9:15 9:30 9:45 10:00 10:15 10:30 1…" at bounding box center [301, 105] width 51 height 19
click at [287, 154] on input at bounding box center [284, 152] width 116 height 12
select select "11:30"
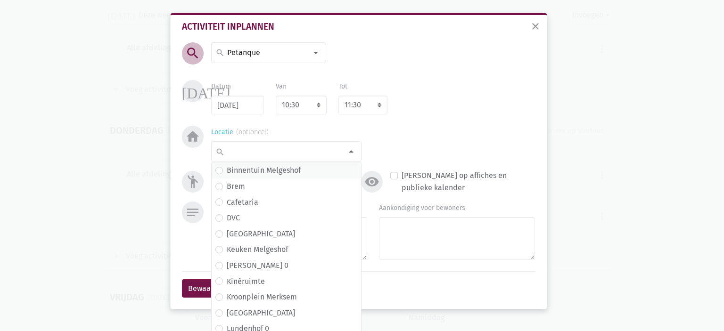
click at [288, 171] on label "Binnentuin Melgeshof" at bounding box center [264, 170] width 74 height 12
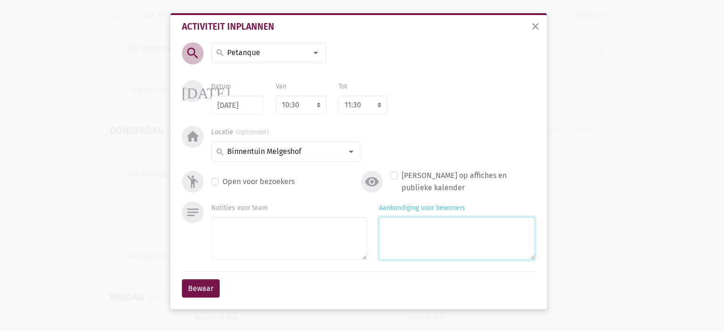
click at [417, 237] on textarea "Aankondiging voor bewoners" at bounding box center [457, 238] width 156 height 43
type textarea "m"
type textarea "bij goed weer - met [PERSON_NAME]"
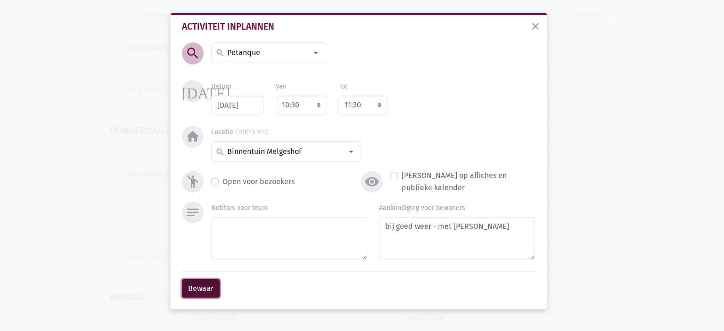
click at [194, 289] on button "Bewaar" at bounding box center [201, 288] width 38 height 19
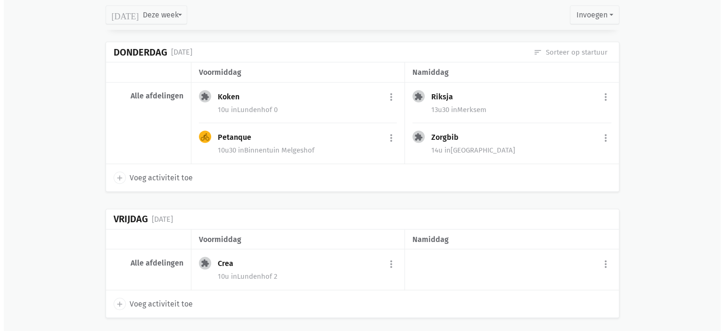
scroll to position [1908, 0]
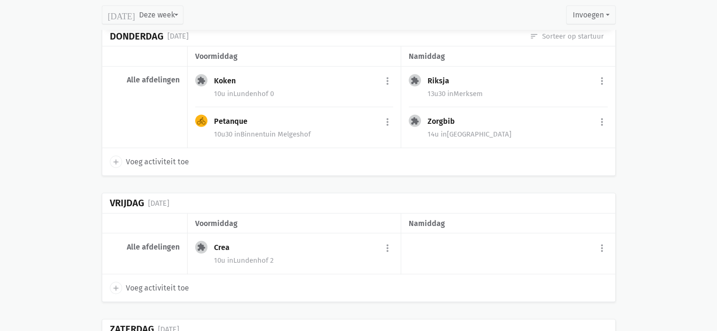
click at [113, 284] on icon "add" at bounding box center [116, 288] width 8 height 8
select select "14:00"
select select "15:00"
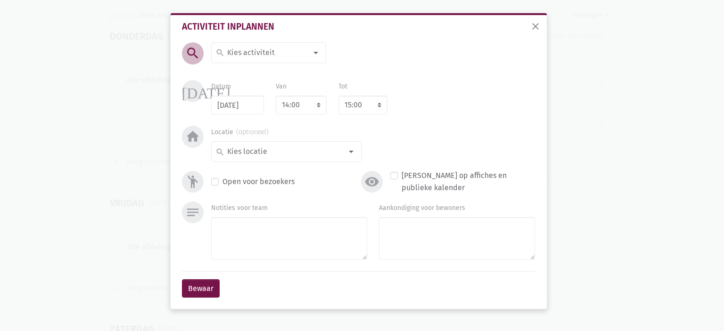
click at [241, 54] on input at bounding box center [267, 53] width 82 height 12
type input "Bele"
click at [239, 69] on label "Belevenistafel" at bounding box center [251, 72] width 49 height 12
click at [277, 148] on input at bounding box center [284, 152] width 116 height 12
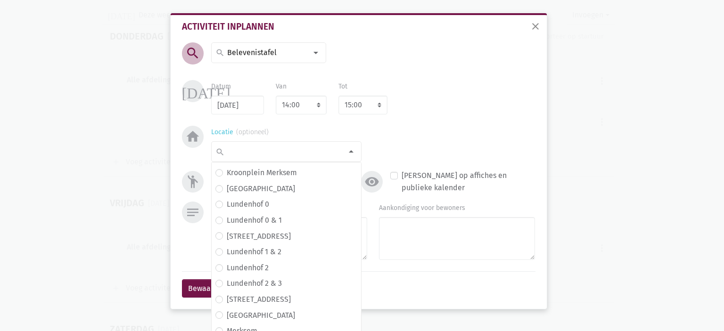
scroll to position [144, 0]
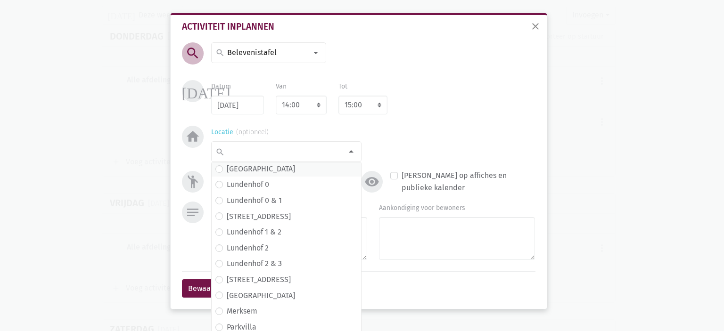
click at [278, 171] on span "[GEOGRAPHIC_DATA]" at bounding box center [286, 169] width 142 height 12
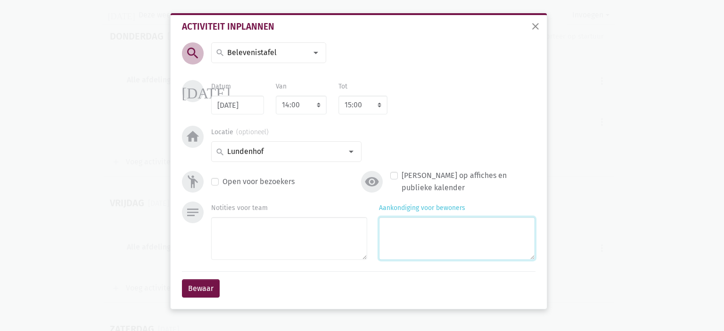
click at [415, 233] on textarea "Aankondiging voor bewoners" at bounding box center [457, 238] width 156 height 43
type textarea "met [PERSON_NAME]"
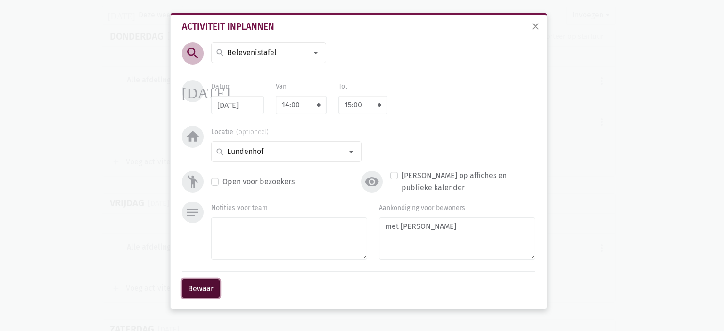
click at [200, 294] on button "Bewaar" at bounding box center [201, 288] width 38 height 19
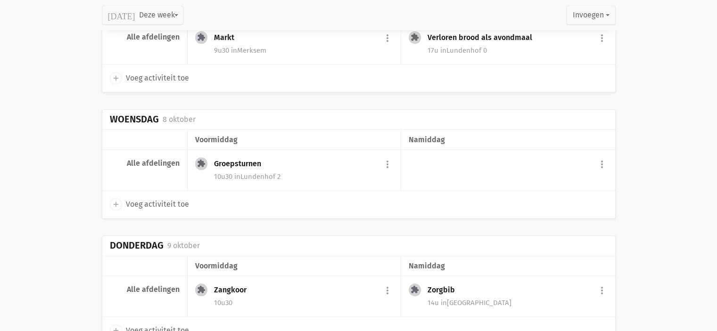
scroll to position [1017, 0]
